Goal: Task Accomplishment & Management: Manage account settings

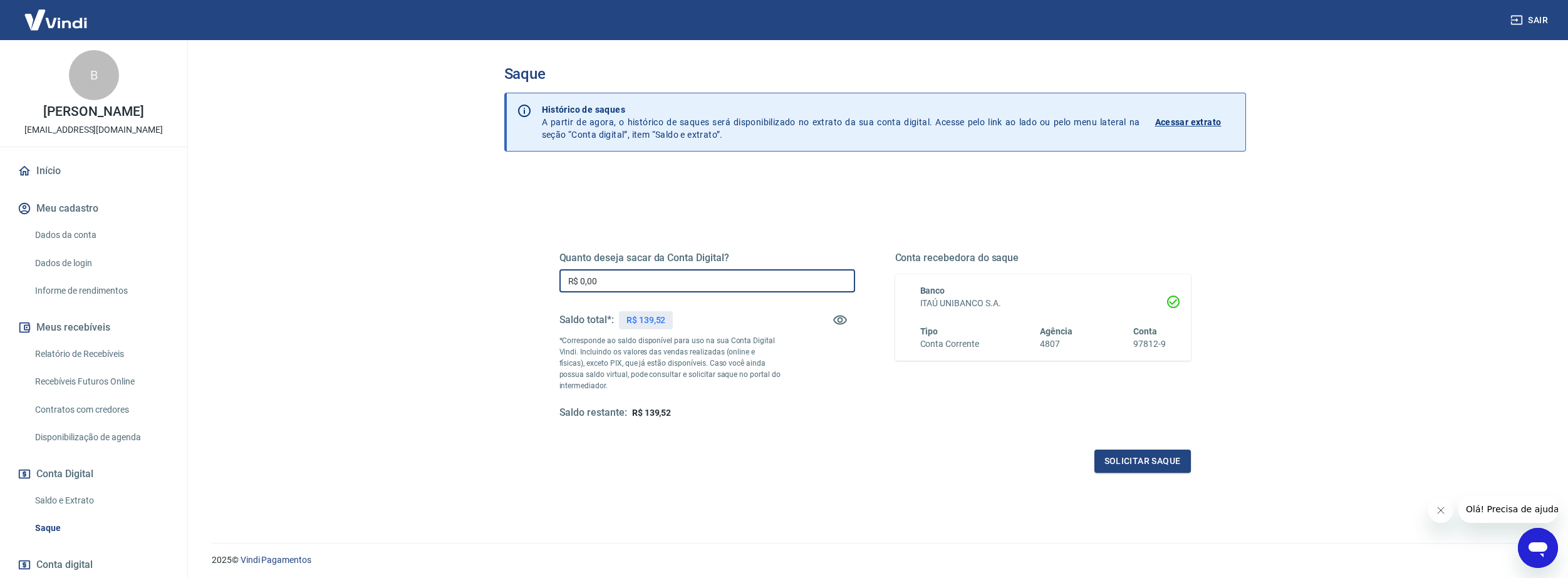
click at [674, 272] on input "R$ 0,00" at bounding box center [707, 281] width 295 height 23
type input "R$ 139,52"
click at [1148, 454] on button "Solicitar saque" at bounding box center [1142, 461] width 96 height 23
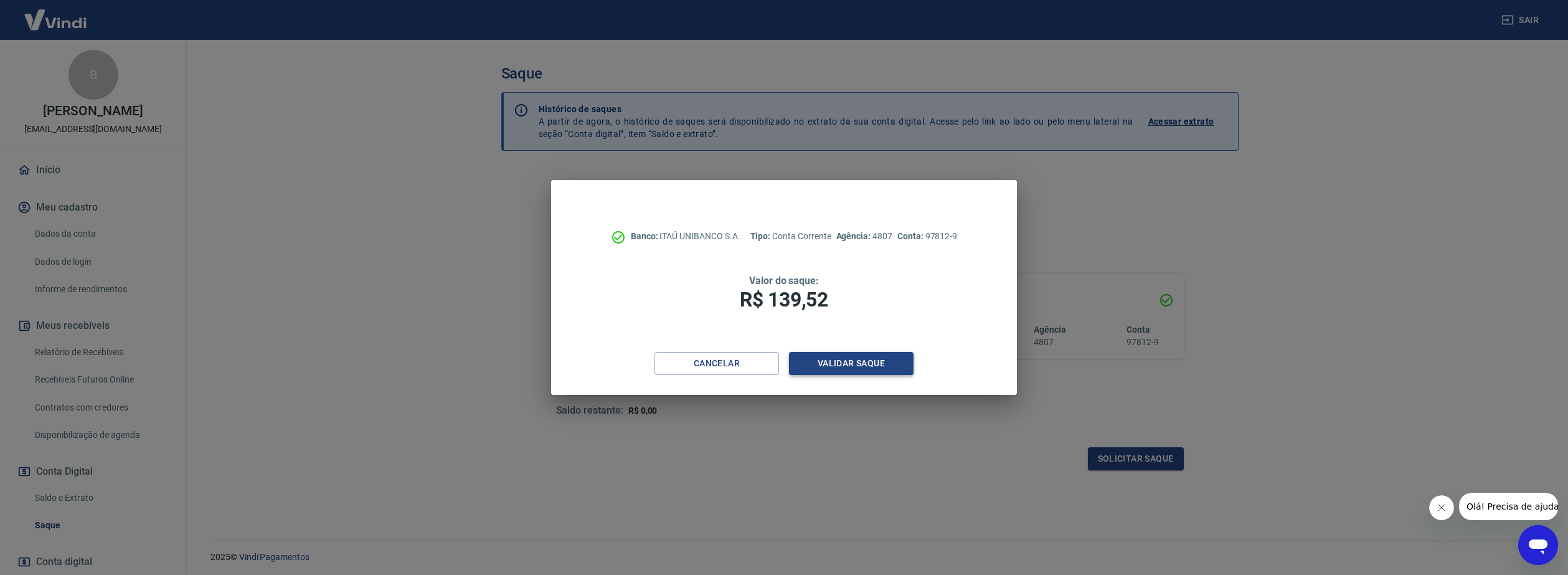
click at [813, 361] on button "Validar saque" at bounding box center [851, 363] width 124 height 23
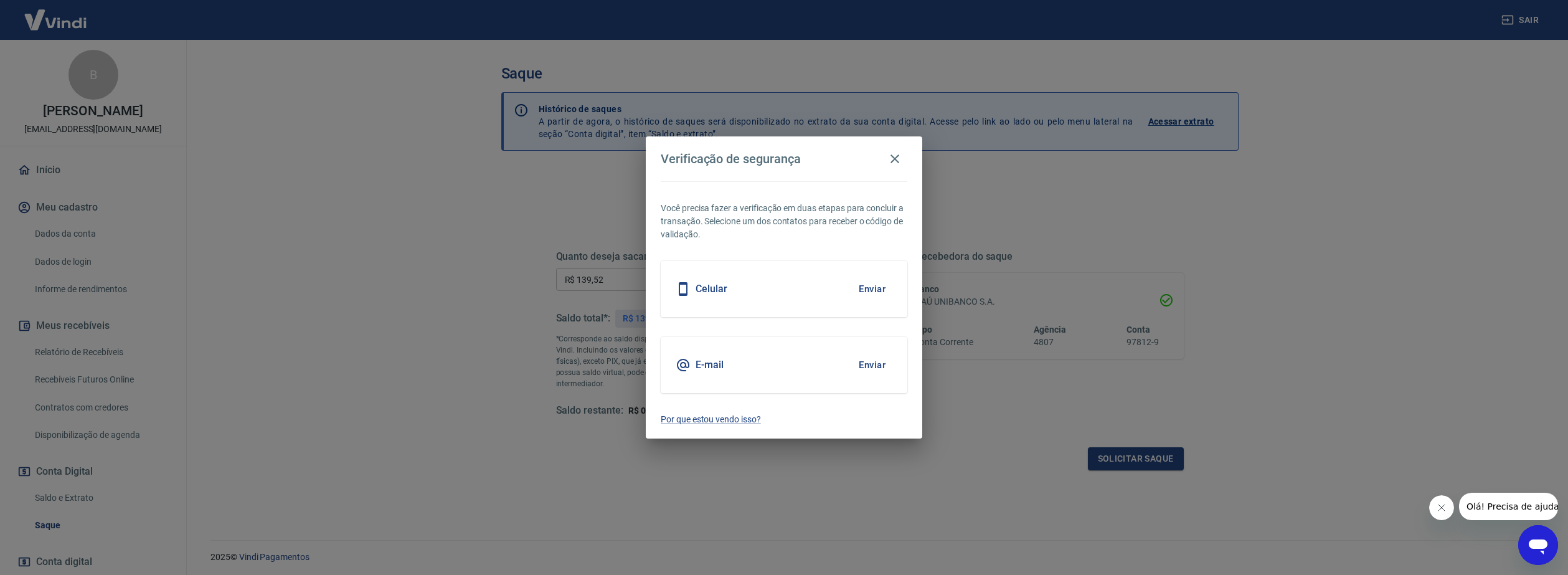
click at [870, 290] on button "Enviar" at bounding box center [872, 289] width 40 height 26
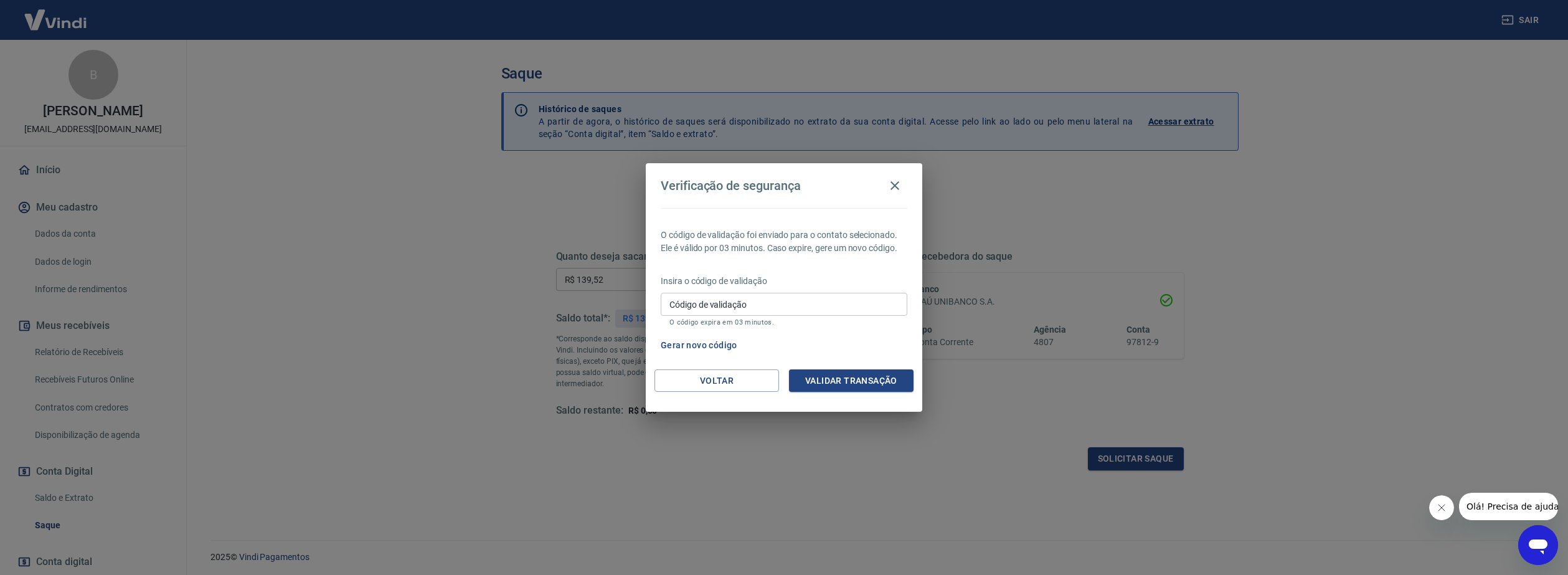
click at [791, 311] on input "Código de validação" at bounding box center [784, 305] width 247 height 23
click at [686, 341] on button "Gerar novo código" at bounding box center [699, 346] width 87 height 23
click at [893, 184] on icon "button" at bounding box center [895, 185] width 9 height 9
